Goal: Task Accomplishment & Management: Manage account settings

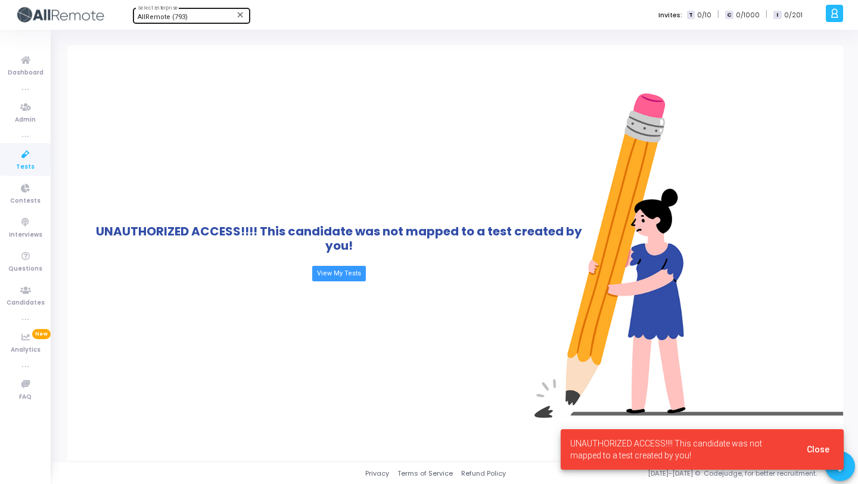
click at [191, 16] on div "AllRemote (793)" at bounding box center [186, 17] width 97 height 7
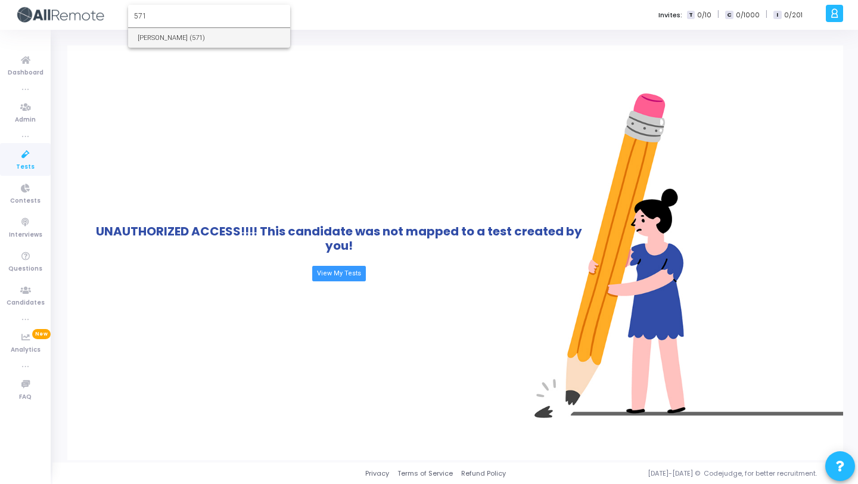
type input "571"
click at [205, 39] on span "[PERSON_NAME] (571)" at bounding box center [209, 38] width 143 height 20
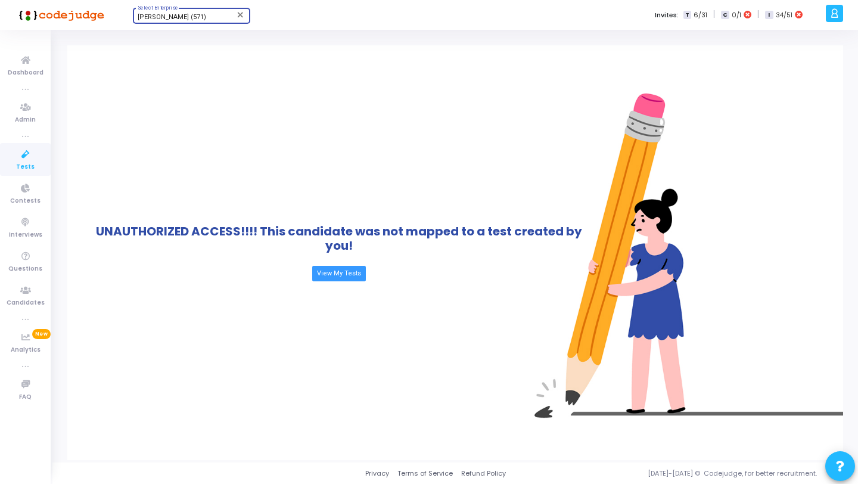
click at [196, 16] on div "[PERSON_NAME] (571)" at bounding box center [186, 17] width 97 height 7
type input "babbl"
click at [201, 39] on span "BabbleBots (986)" at bounding box center [209, 38] width 143 height 20
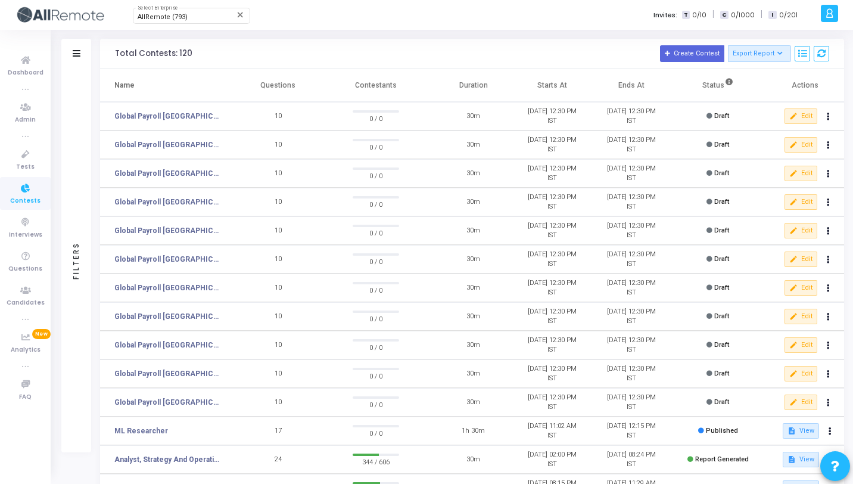
click at [157, 14] on span "AllRemote (793)" at bounding box center [163, 17] width 50 height 8
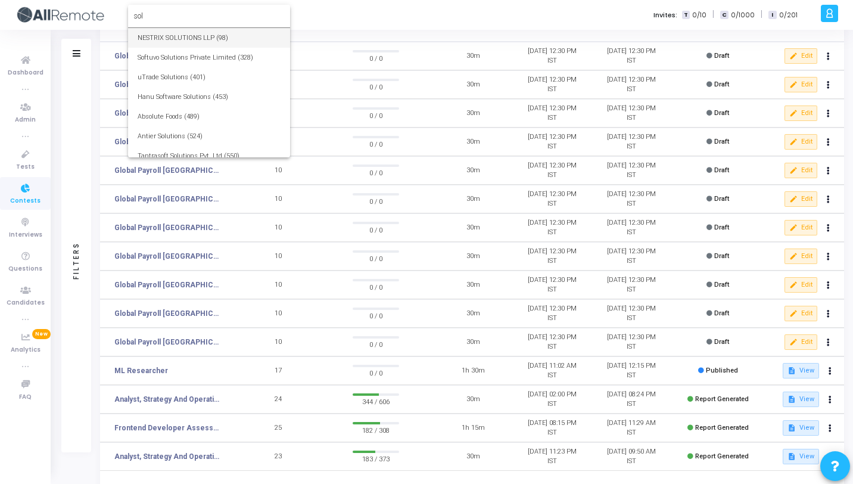
scroll to position [60, 0]
type input "s"
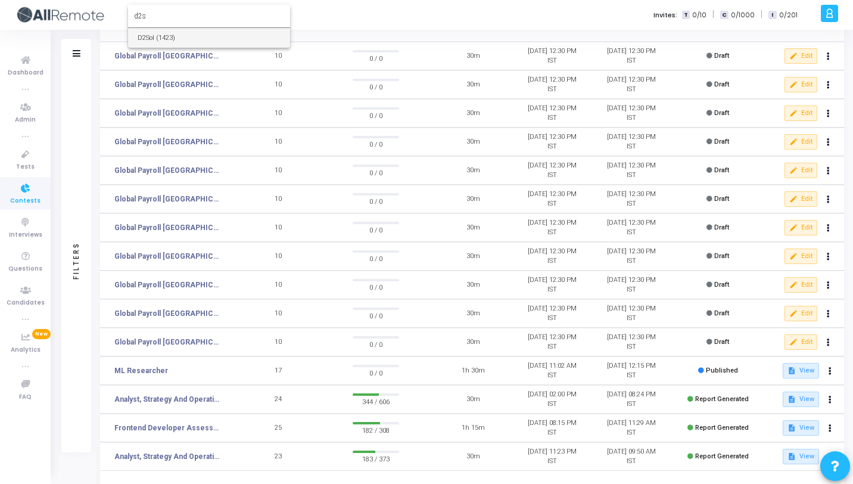
type input "d2s"
click at [162, 37] on span "D2Sol (1423)" at bounding box center [209, 38] width 143 height 20
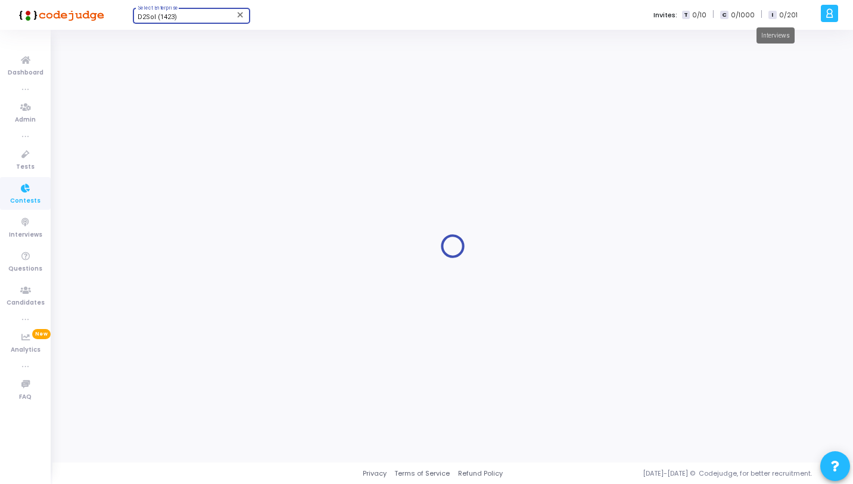
scroll to position [0, 0]
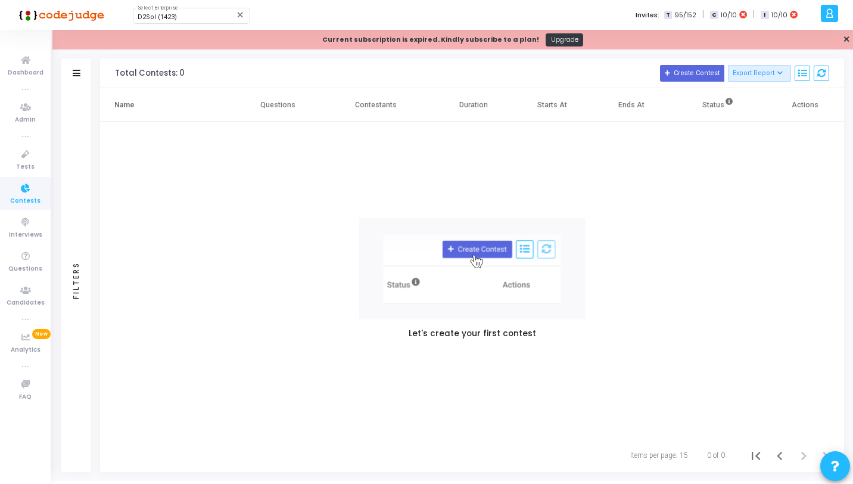
click at [835, 15] on div at bounding box center [829, 13] width 17 height 17
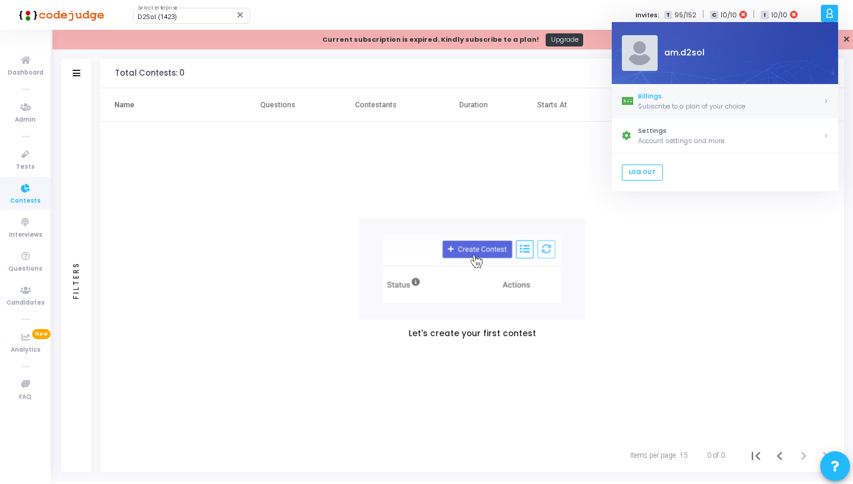
click at [665, 108] on div "Subscribe to a plan of your choice" at bounding box center [730, 106] width 185 height 10
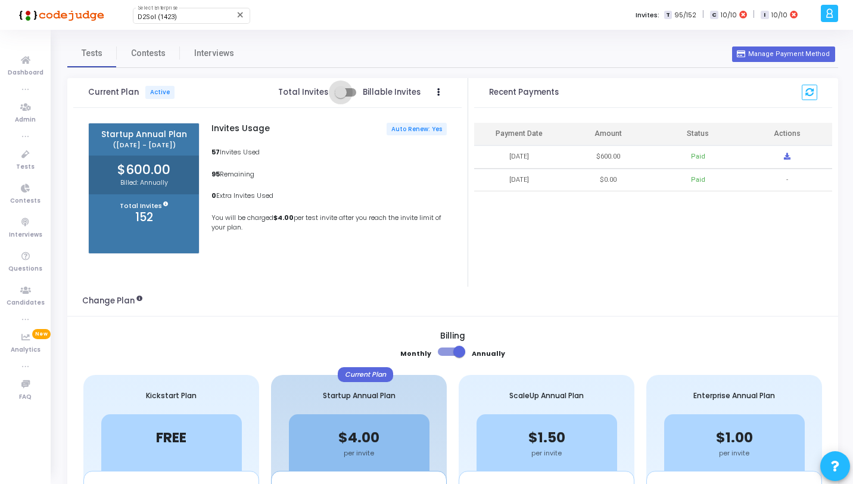
click at [353, 94] on span at bounding box center [345, 92] width 21 height 8
click at [341, 97] on input "checkbox" at bounding box center [340, 97] width 1 height 1
click at [348, 92] on span at bounding box center [350, 92] width 12 height 12
click at [341, 97] on input "checkbox" at bounding box center [340, 97] width 1 height 1
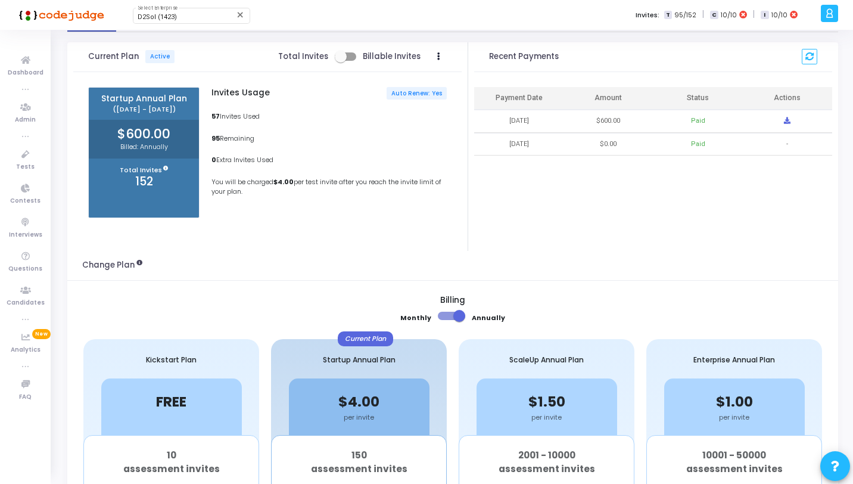
scroll to position [30, 0]
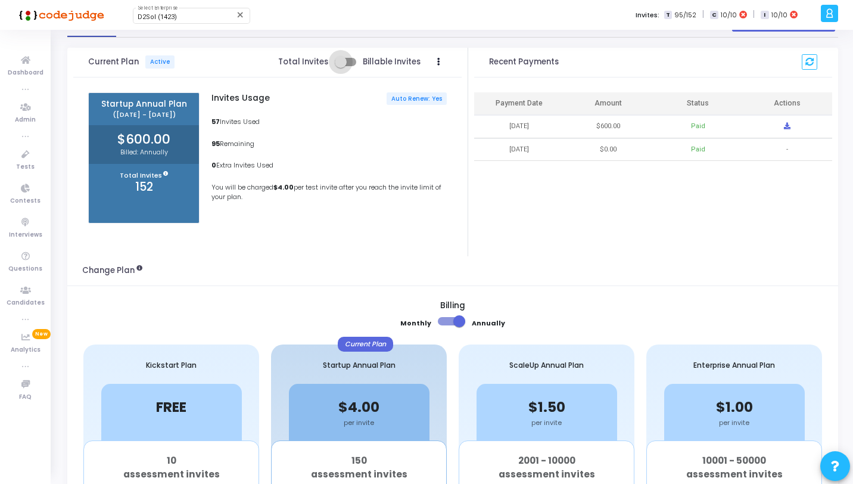
click at [346, 60] on span at bounding box center [341, 62] width 12 height 12
click at [341, 66] on input "checkbox" at bounding box center [340, 66] width 1 height 1
checkbox input "true"
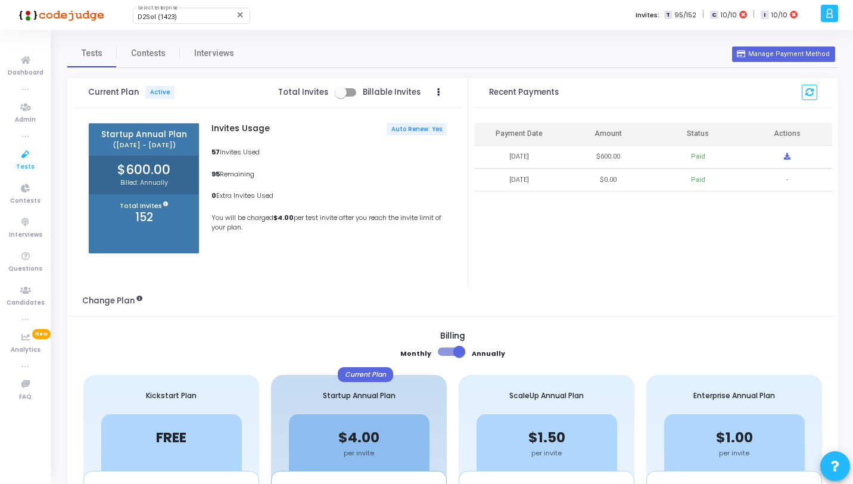
click at [31, 163] on span "Tests" at bounding box center [25, 167] width 18 height 10
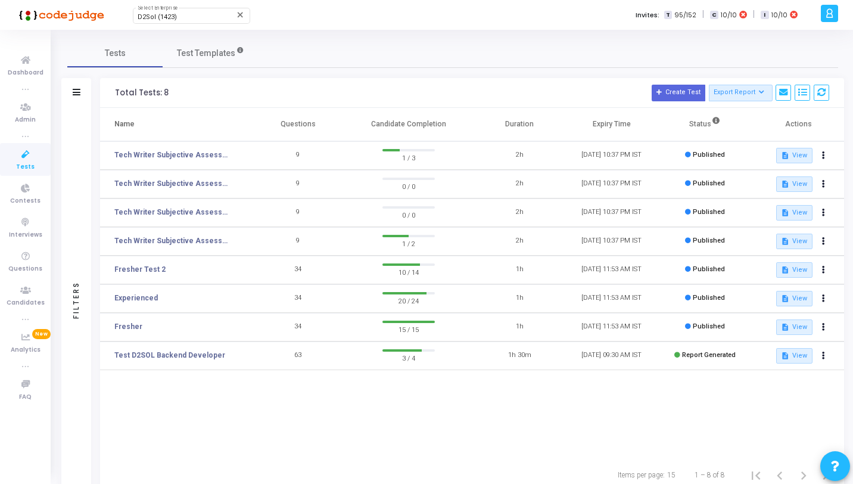
click at [836, 20] on div at bounding box center [829, 13] width 17 height 17
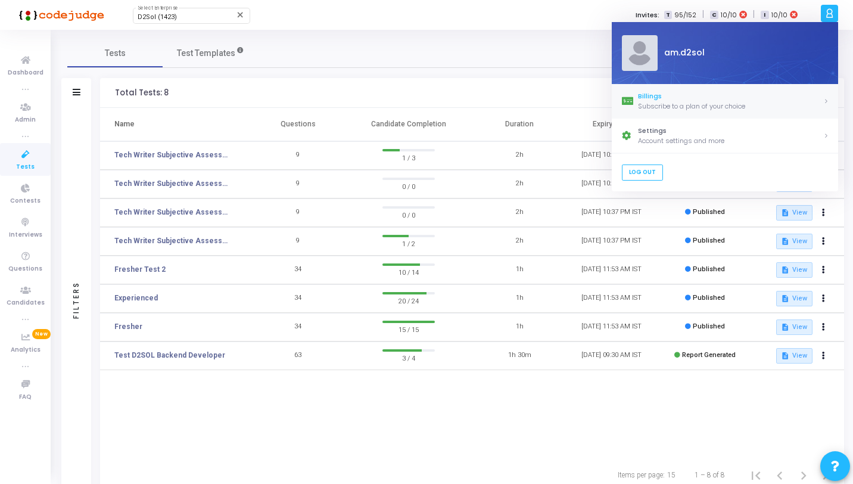
click at [693, 97] on div "Billings" at bounding box center [730, 96] width 185 height 10
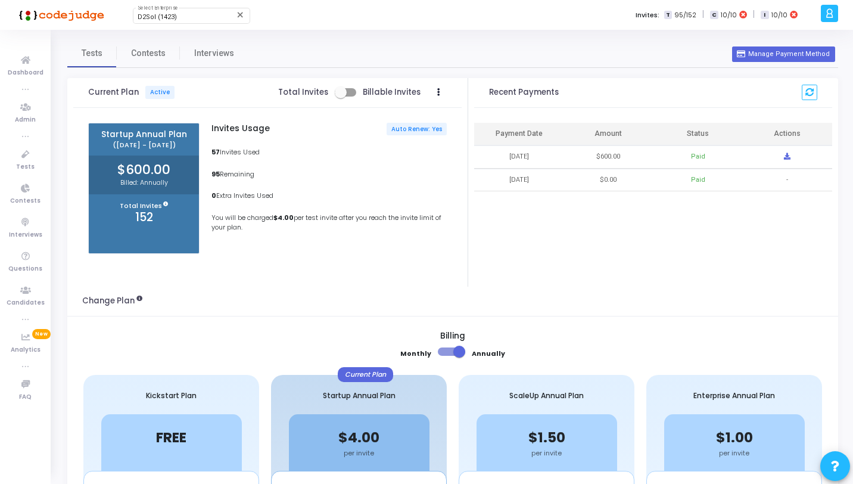
click at [353, 95] on span at bounding box center [345, 92] width 21 height 8
click at [341, 97] on input "checkbox" at bounding box center [340, 97] width 1 height 1
checkbox input "true"
click at [839, 18] on div "a am.d2sol Billings Subscribe to a plan of your choice Settings Account setting…" at bounding box center [836, 15] width 36 height 30
click at [824, 14] on div at bounding box center [829, 13] width 17 height 17
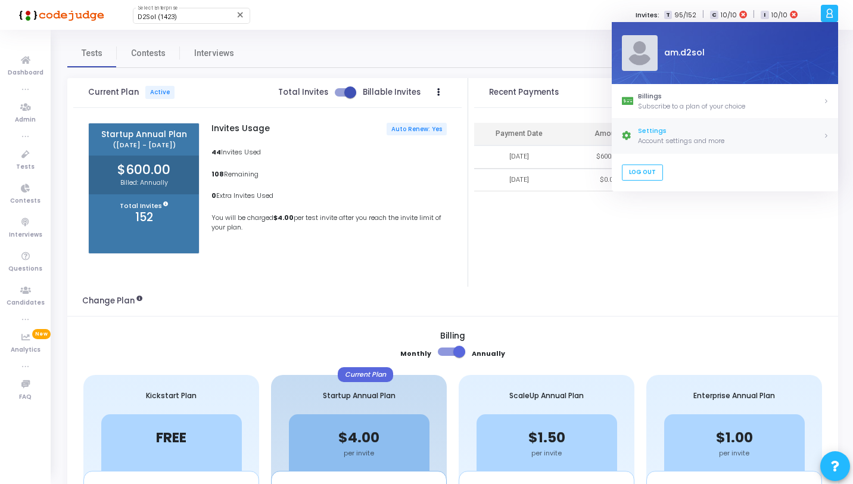
click at [668, 130] on div "Settings" at bounding box center [730, 131] width 185 height 10
select select "91"
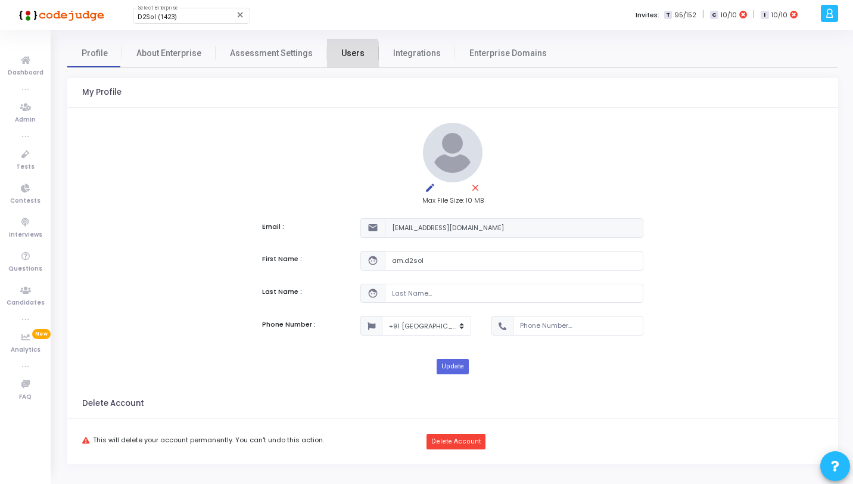
click at [342, 56] on span "Users" at bounding box center [353, 53] width 23 height 13
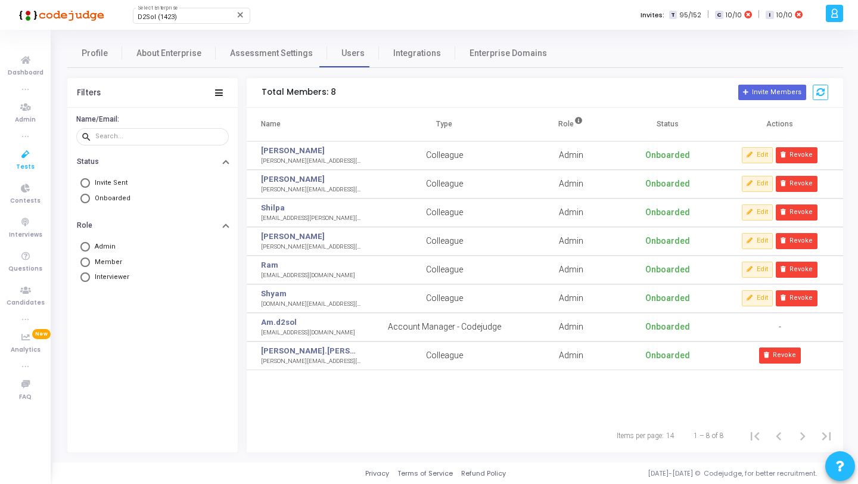
click at [33, 150] on icon at bounding box center [25, 154] width 25 height 15
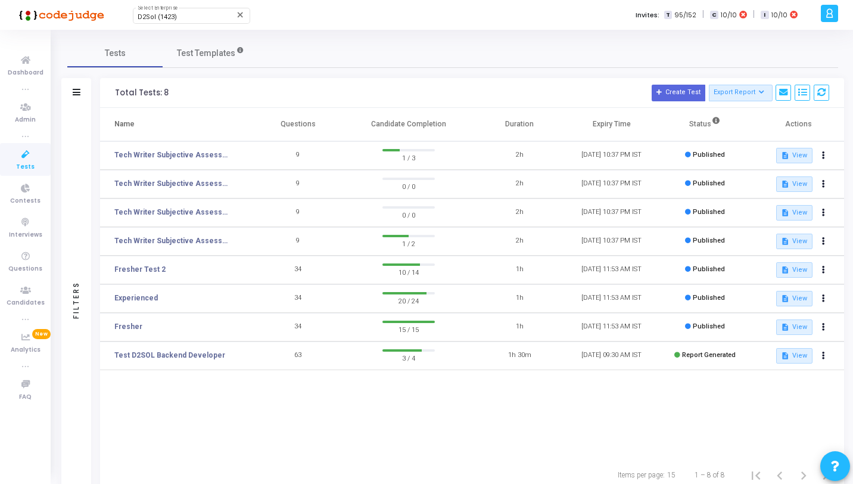
click at [822, 17] on div at bounding box center [829, 13] width 17 height 17
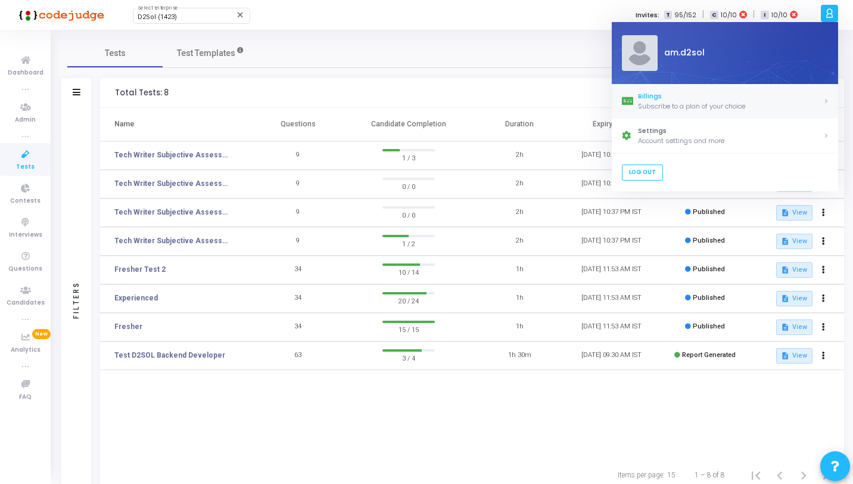
click at [718, 105] on div "Subscribe to a plan of your choice" at bounding box center [730, 106] width 185 height 10
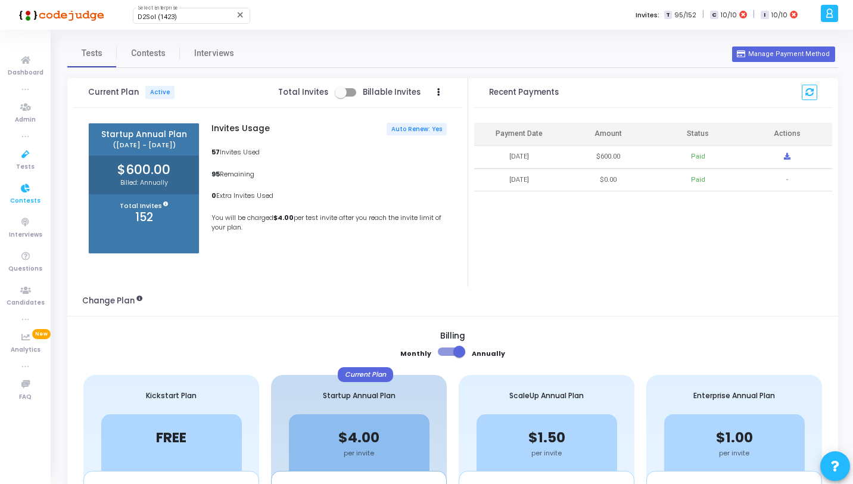
click at [30, 185] on icon at bounding box center [25, 188] width 25 height 15
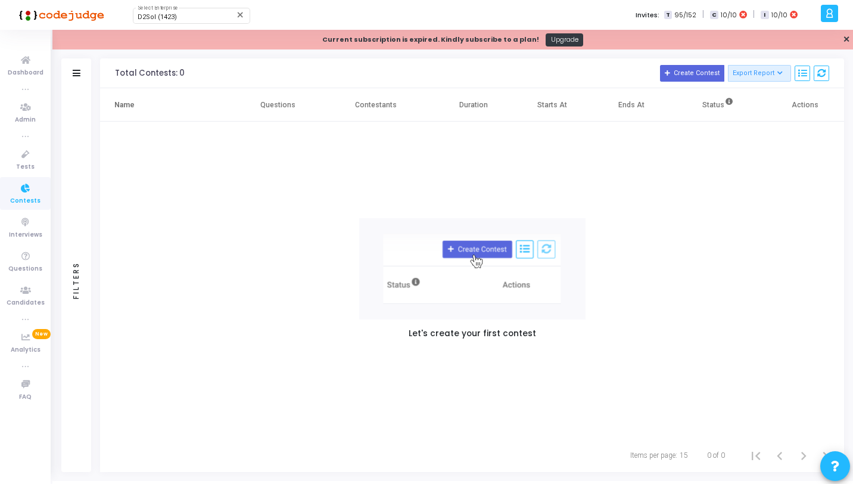
click at [150, 171] on div "Let's create your first contest" at bounding box center [472, 280] width 744 height 317
click at [28, 160] on icon at bounding box center [25, 154] width 25 height 15
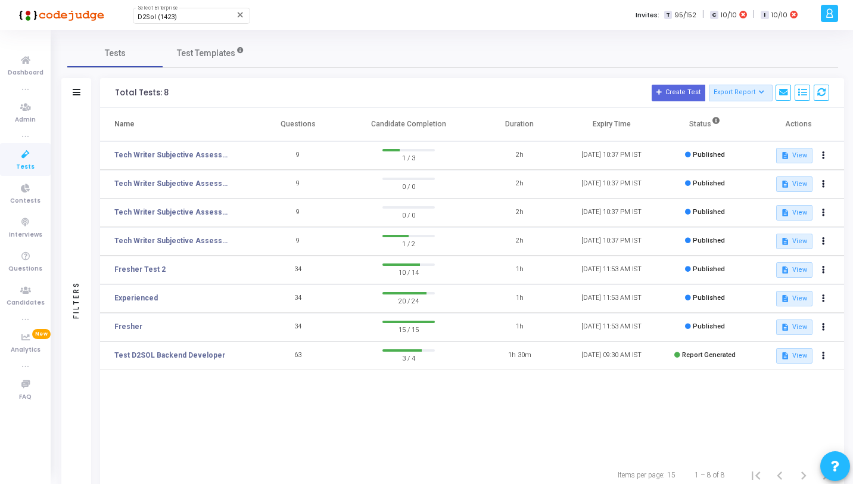
click at [67, 138] on div "Filters" at bounding box center [76, 300] width 30 height 384
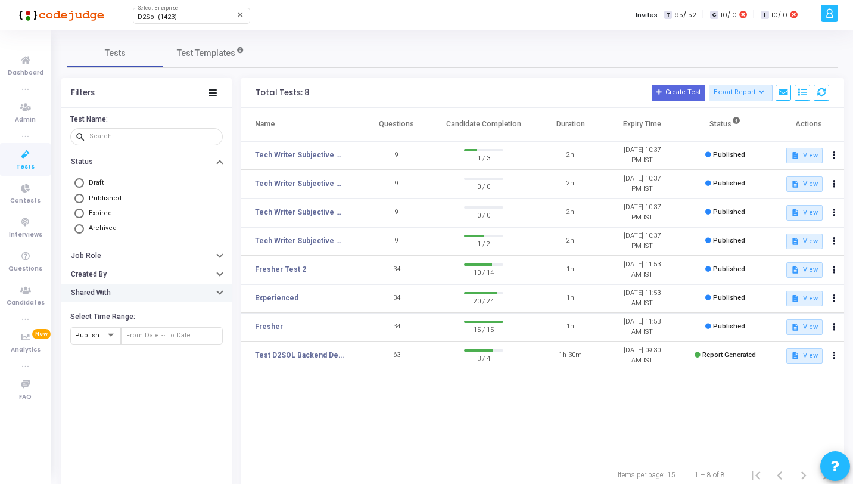
click at [135, 291] on button "Shared With" at bounding box center [146, 293] width 170 height 18
click at [111, 336] on div at bounding box center [111, 335] width 6 height 3
click at [104, 375] on div at bounding box center [426, 242] width 853 height 484
click at [26, 262] on icon at bounding box center [25, 256] width 25 height 15
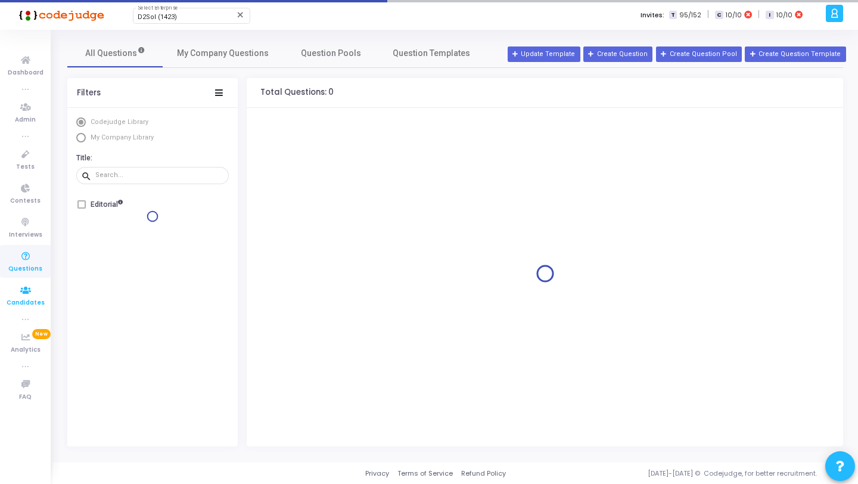
click at [30, 291] on icon at bounding box center [25, 290] width 25 height 15
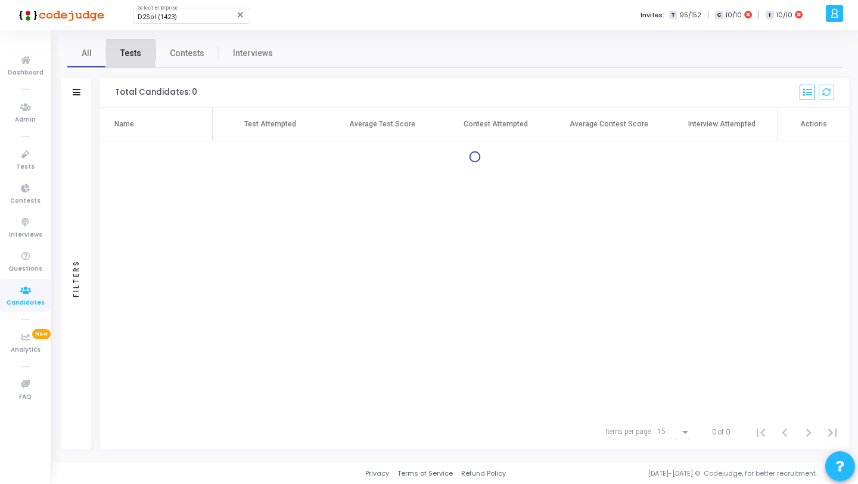
click at [138, 60] on link "Tests" at bounding box center [130, 53] width 49 height 29
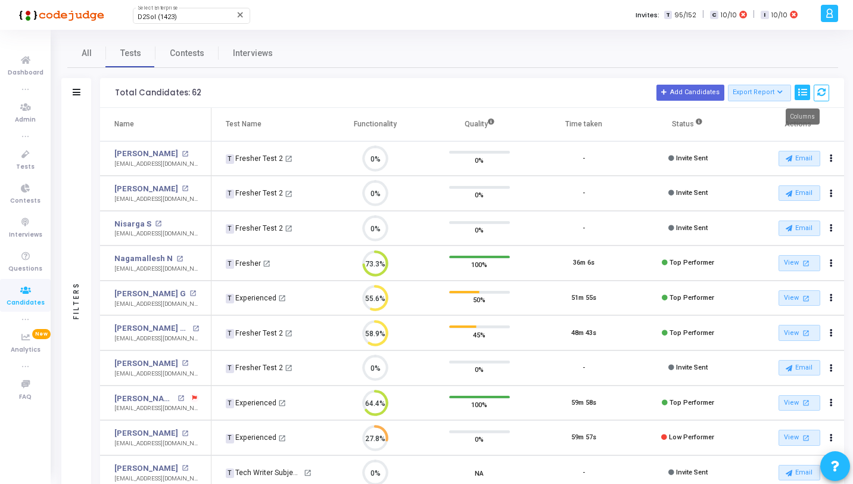
click at [799, 87] on button at bounding box center [802, 93] width 15 height 16
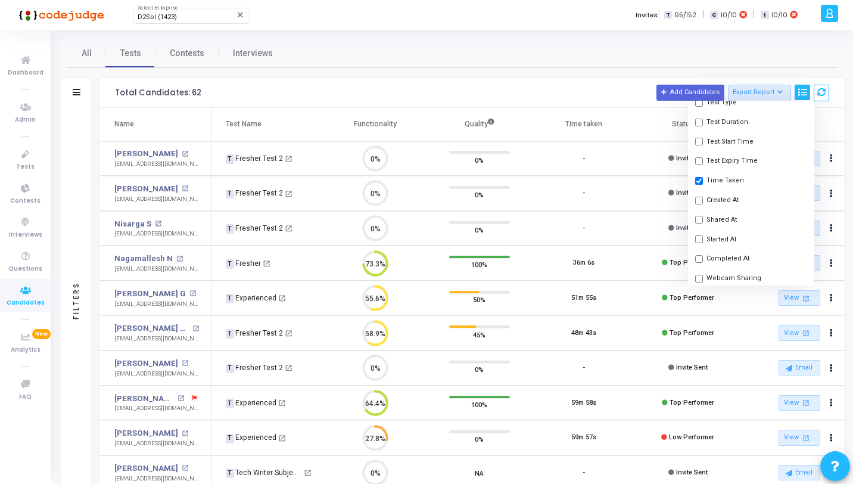
click at [719, 216] on button "Shared At" at bounding box center [751, 220] width 126 height 20
checkbox input "true"
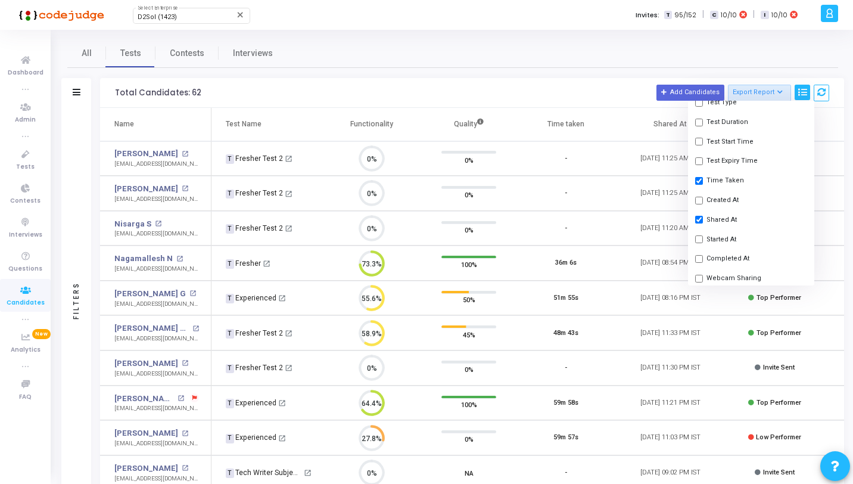
click at [590, 80] on div "Total Candidates: 62 Add Candidates Export Report Name Test/Contest Questions F…" at bounding box center [472, 93] width 744 height 30
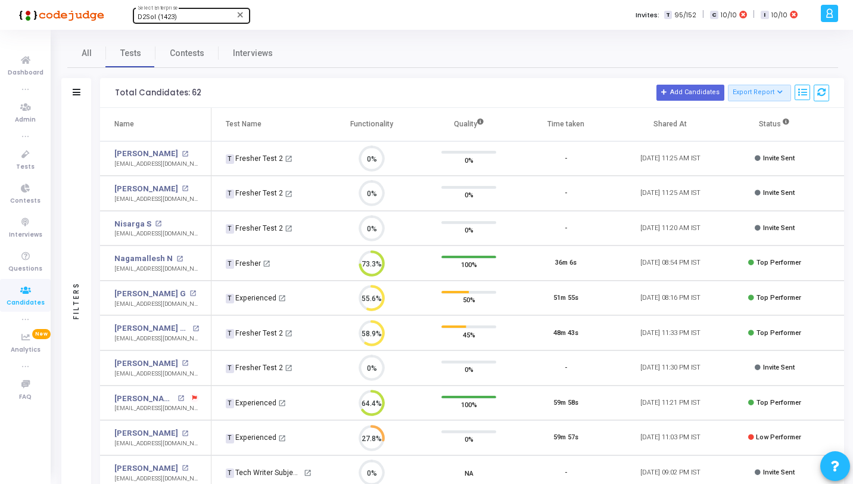
click at [180, 14] on div "D2Sol (1423)" at bounding box center [186, 17] width 97 height 7
type input "allremote"
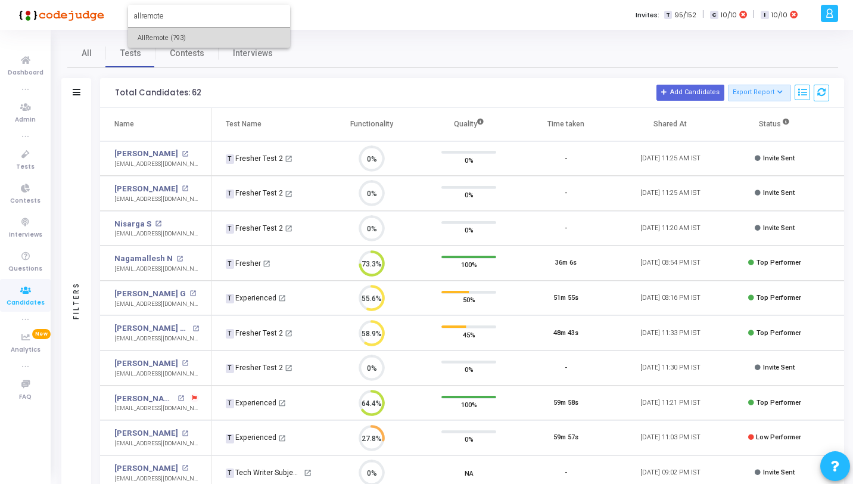
drag, startPoint x: 189, startPoint y: 35, endPoint x: 167, endPoint y: 52, distance: 28.0
click at [189, 36] on span "AllRemote (793)" at bounding box center [209, 38] width 143 height 20
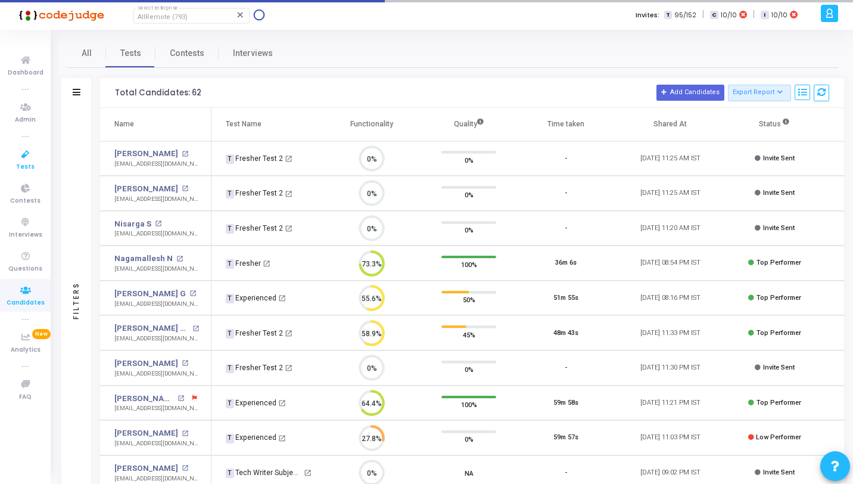
click at [9, 151] on link "Tests" at bounding box center [25, 159] width 51 height 33
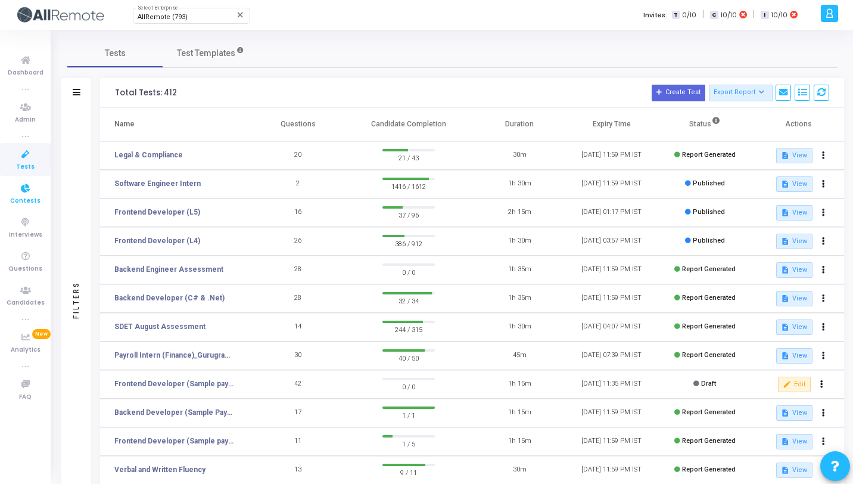
click at [24, 186] on icon at bounding box center [25, 188] width 25 height 15
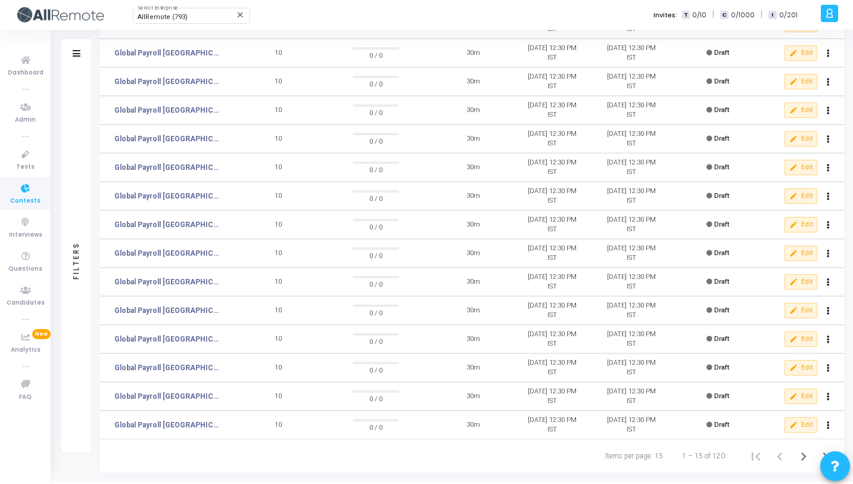
scroll to position [111, 0]
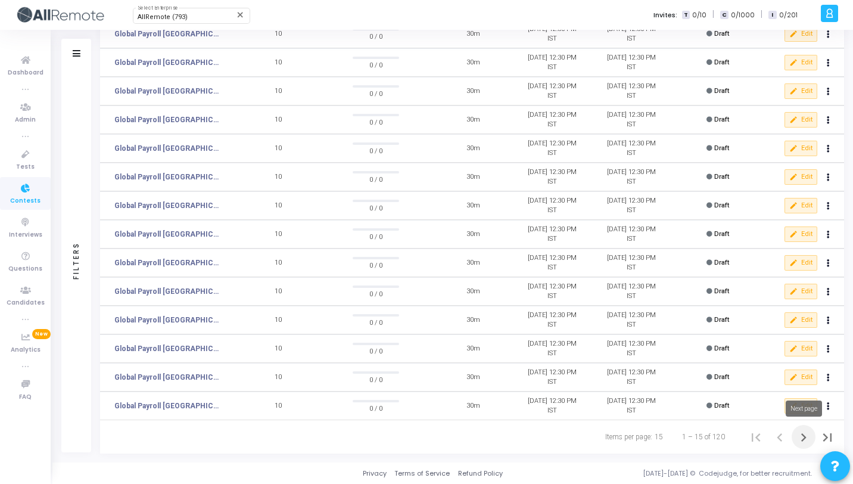
click at [810, 433] on icon "Next page" at bounding box center [804, 437] width 17 height 17
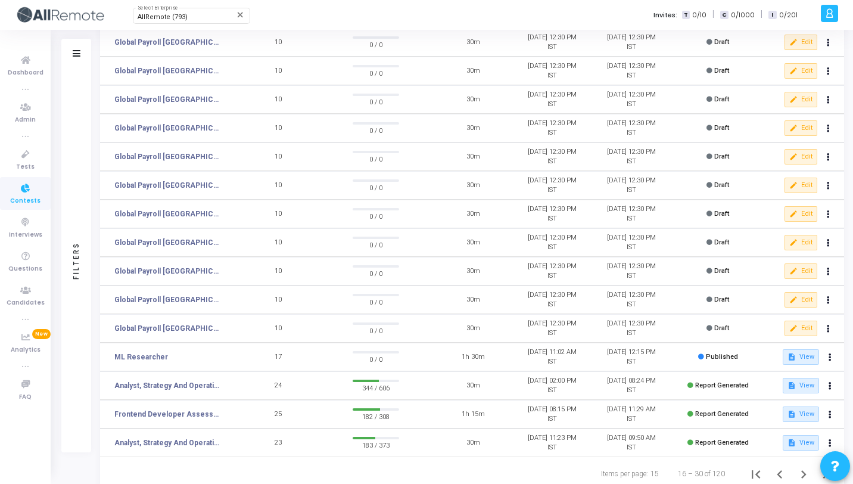
scroll to position [73, 0]
